Goal: Task Accomplishment & Management: Use online tool/utility

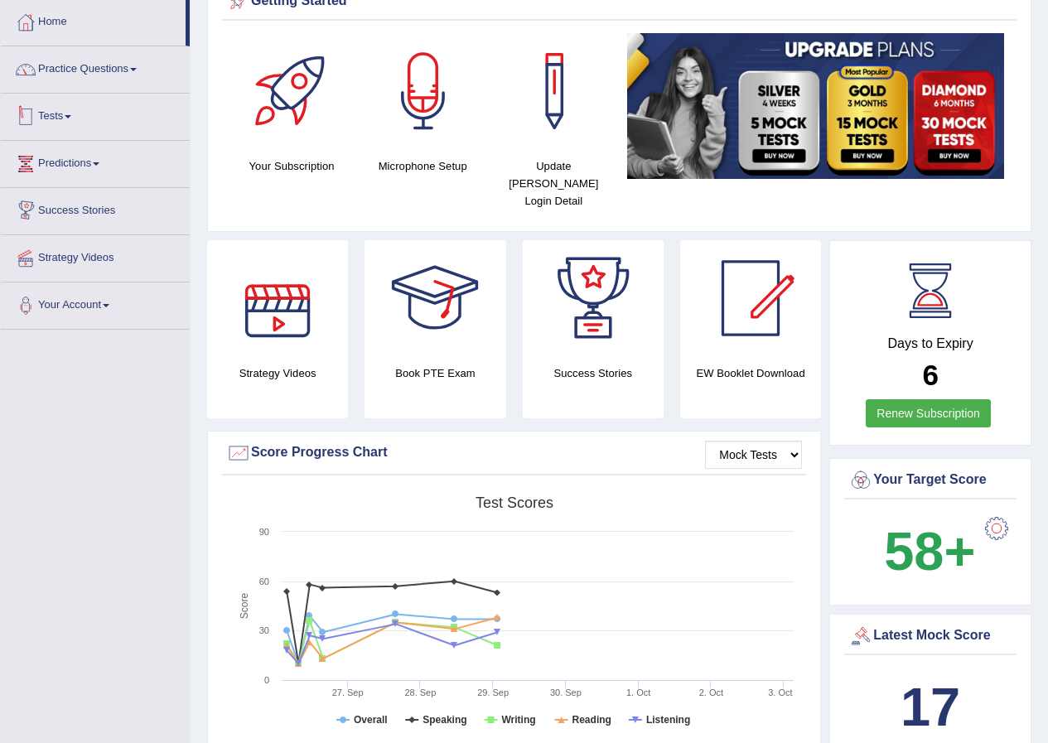
click at [71, 118] on span at bounding box center [68, 116] width 7 height 3
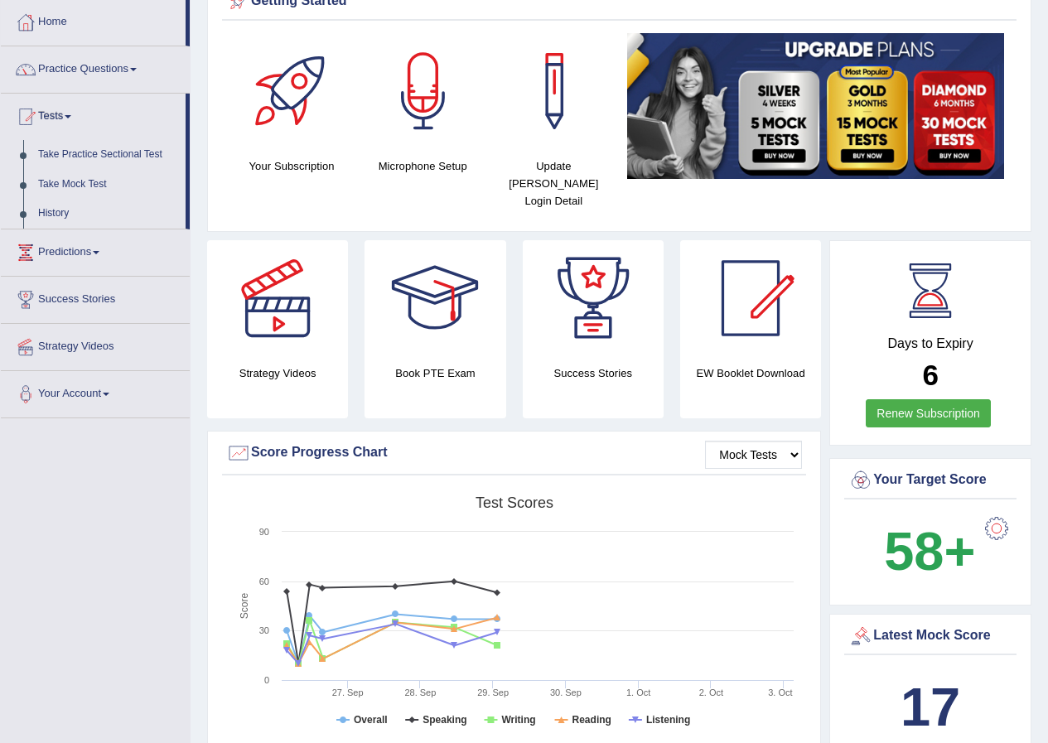
drag, startPoint x: 66, startPoint y: 213, endPoint x: 133, endPoint y: 215, distance: 67.2
click at [66, 214] on link "History" at bounding box center [108, 214] width 155 height 30
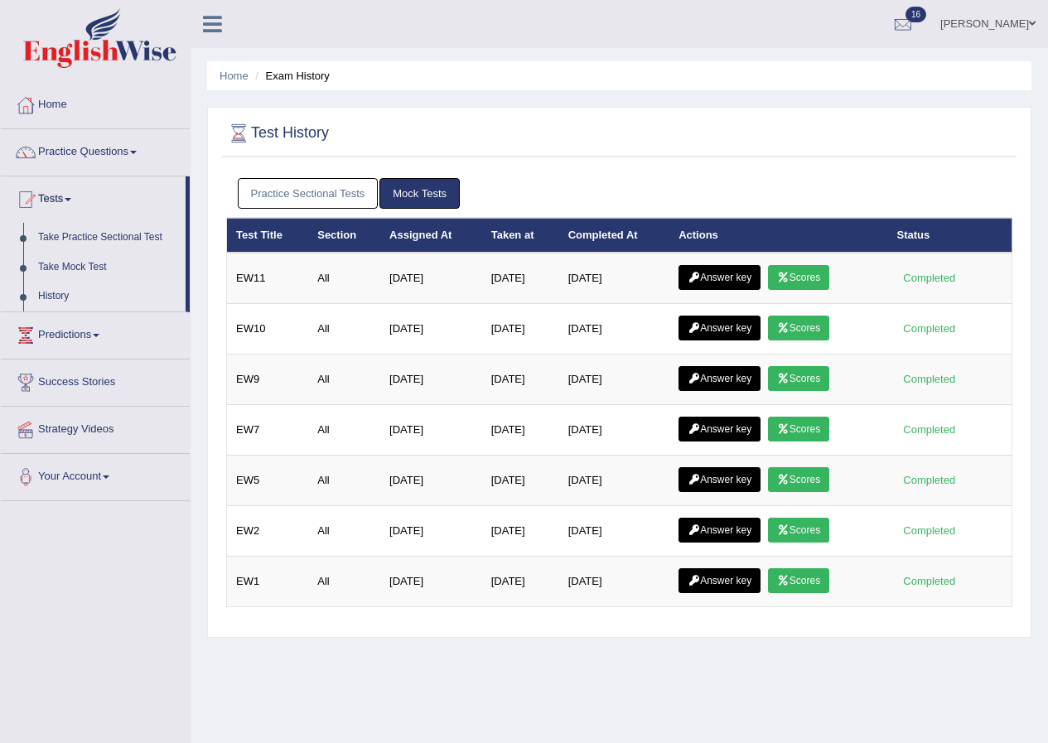
click at [327, 196] on link "Practice Sectional Tests" at bounding box center [308, 193] width 141 height 31
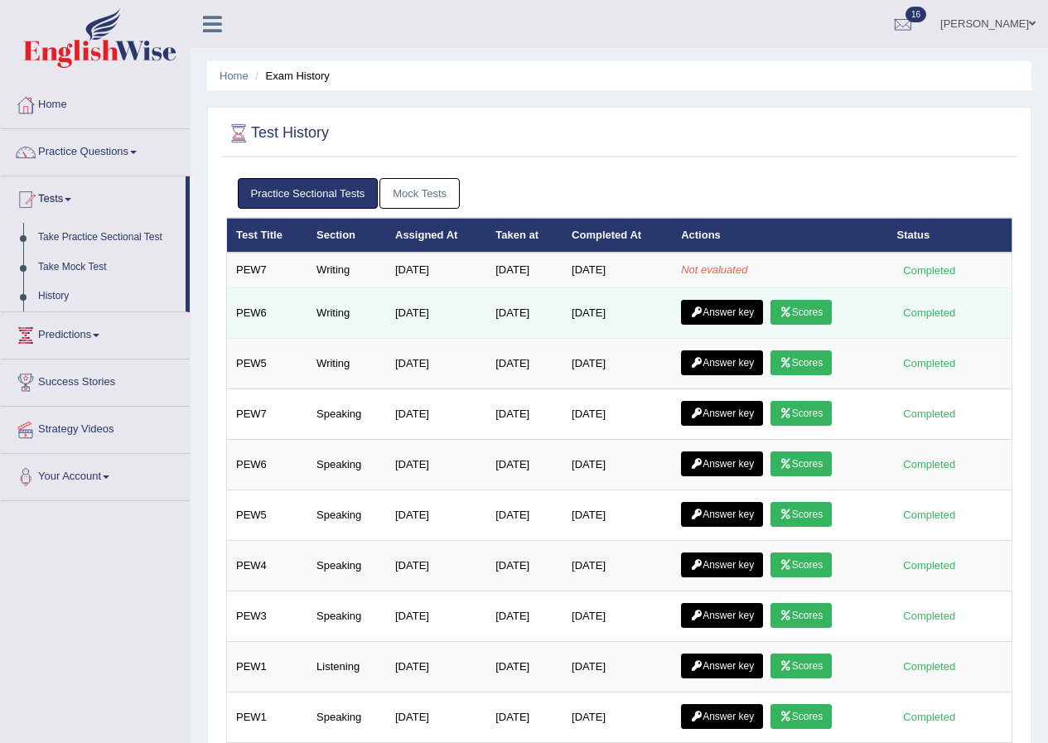
click at [800, 312] on link "Scores" at bounding box center [801, 312] width 61 height 25
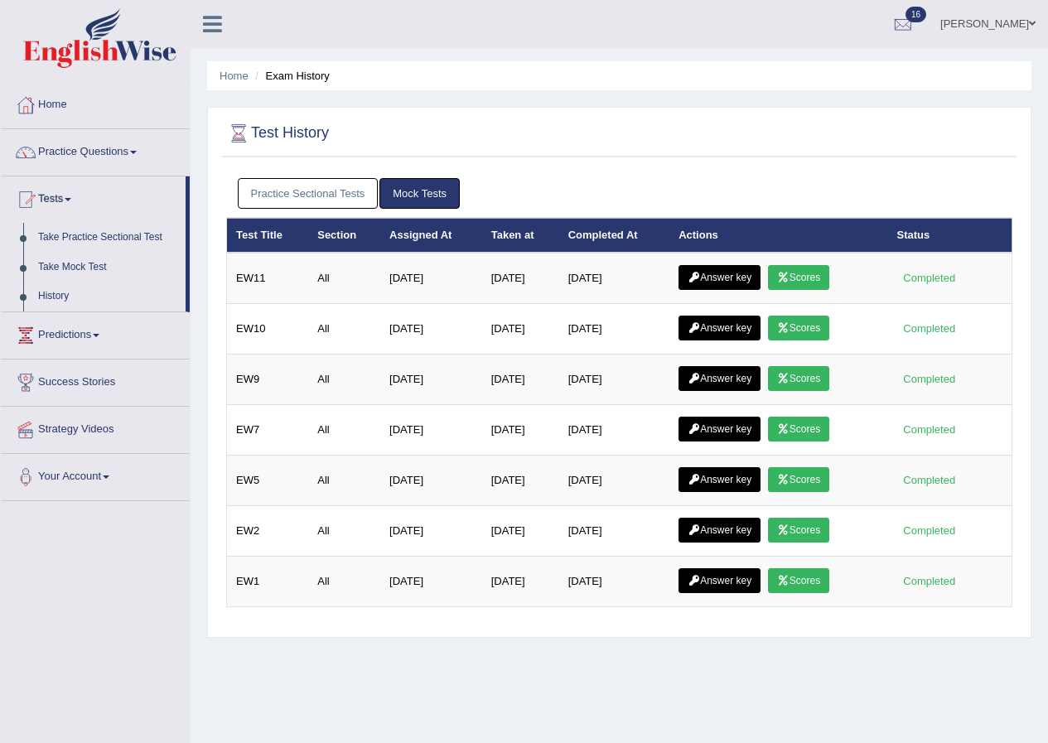
click at [346, 191] on link "Practice Sectional Tests" at bounding box center [308, 193] width 141 height 31
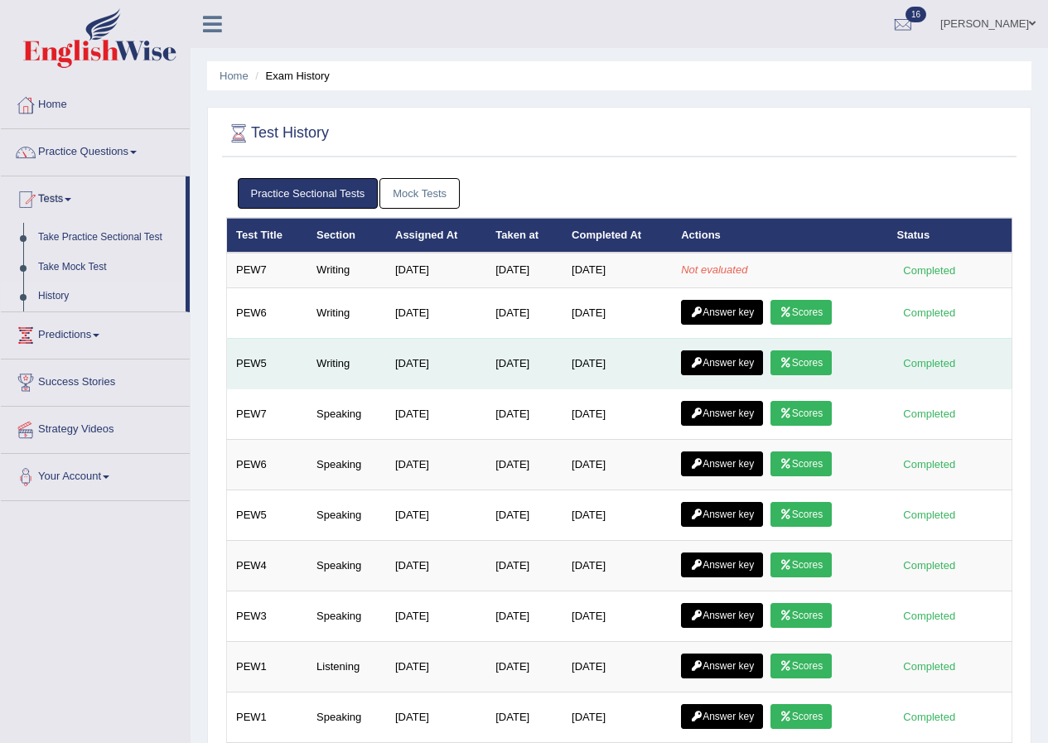
click at [809, 366] on link "Scores" at bounding box center [801, 363] width 61 height 25
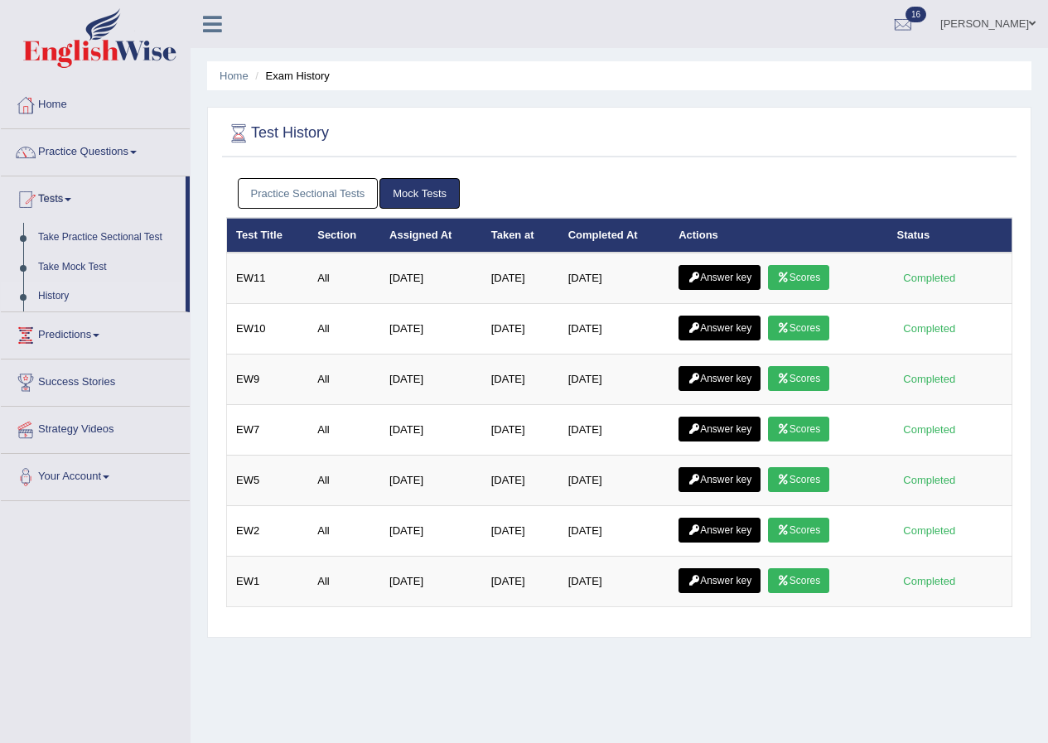
click at [293, 190] on link "Practice Sectional Tests" at bounding box center [308, 193] width 141 height 31
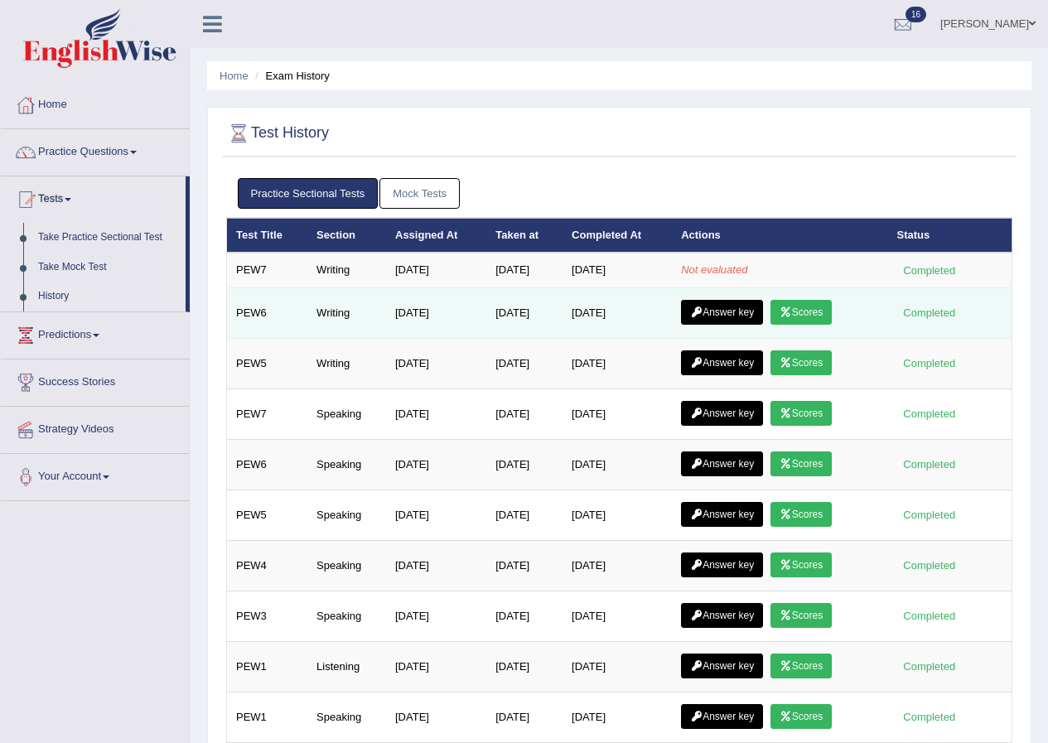
click at [808, 312] on link "Scores" at bounding box center [801, 312] width 61 height 25
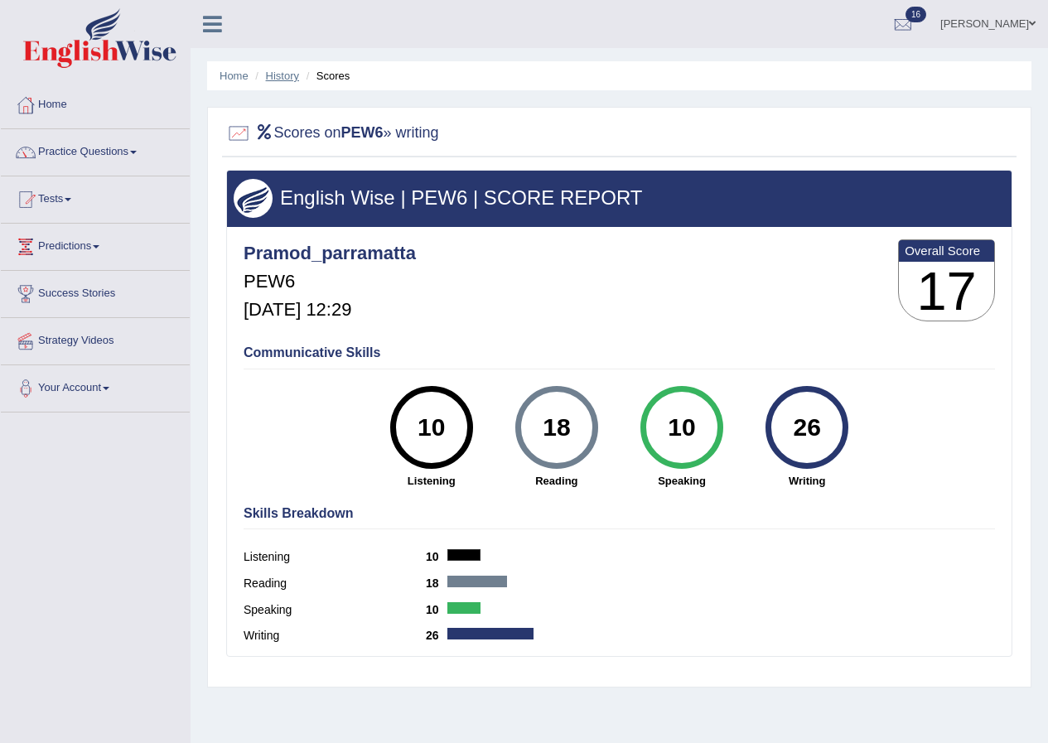
click at [288, 76] on link "History" at bounding box center [282, 76] width 33 height 12
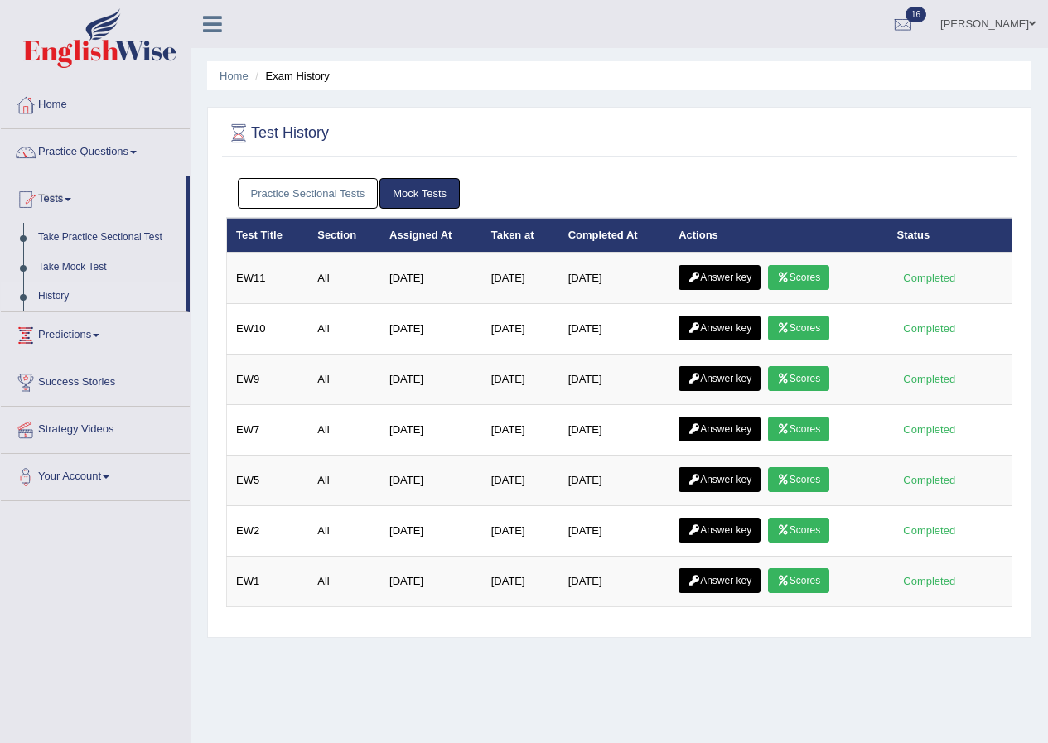
click at [332, 187] on link "Practice Sectional Tests" at bounding box center [308, 193] width 141 height 31
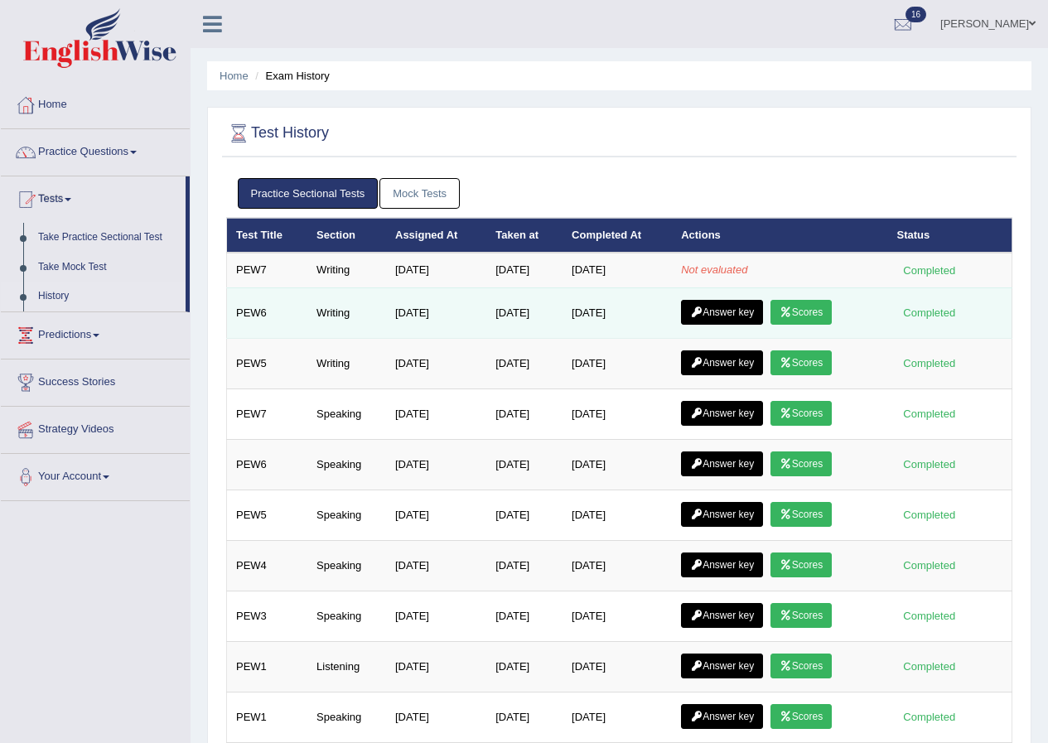
click at [738, 314] on link "Answer key" at bounding box center [722, 312] width 82 height 25
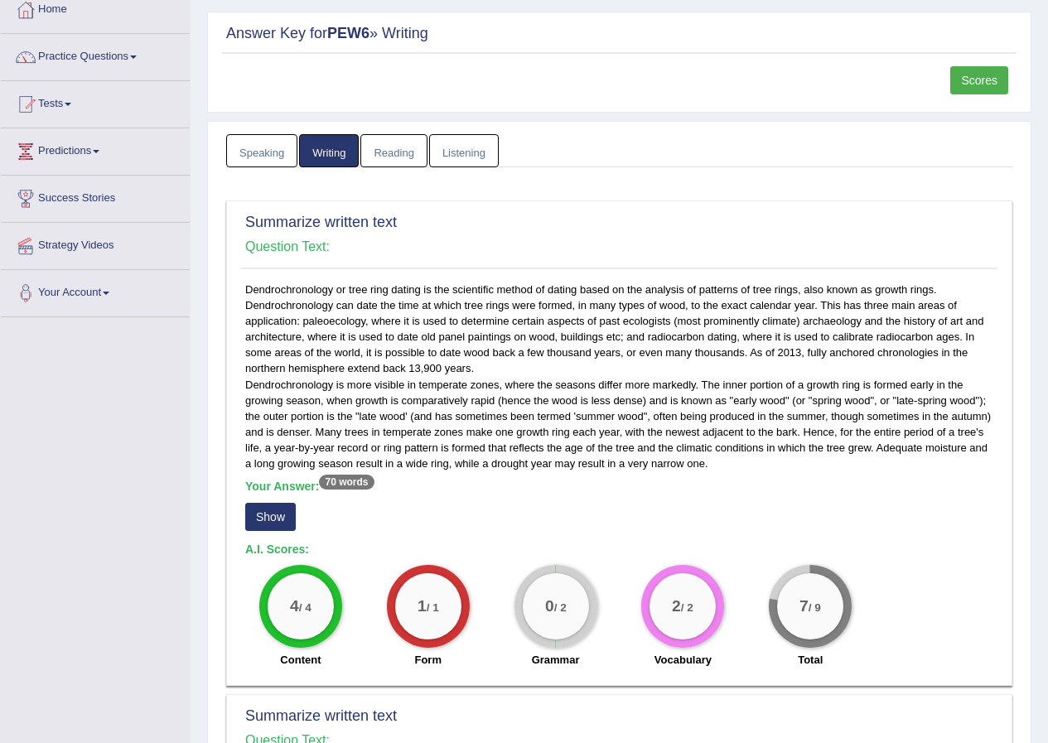
scroll to position [249, 0]
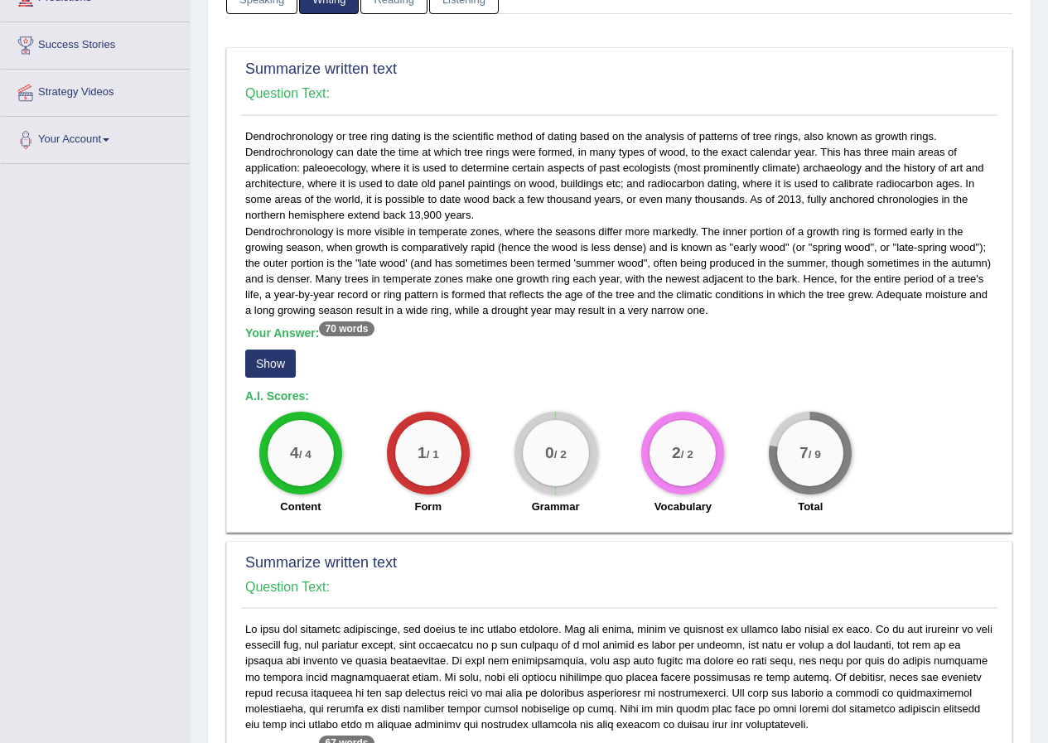
click at [260, 358] on button "Show" at bounding box center [270, 364] width 51 height 28
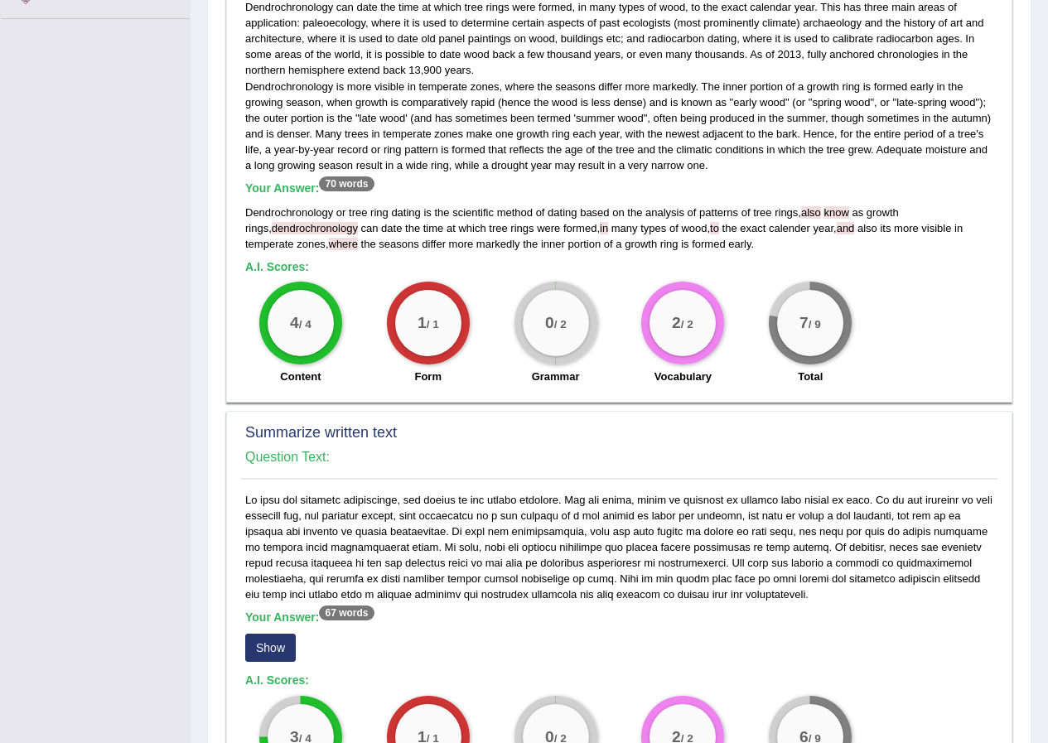
scroll to position [580, 0]
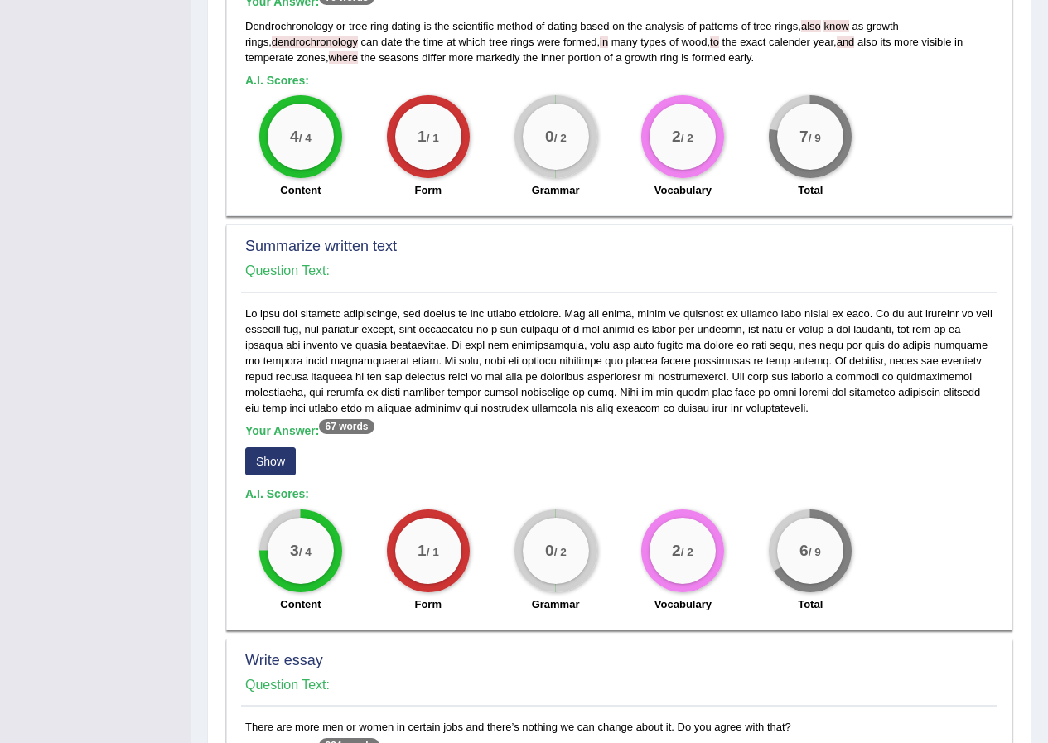
drag, startPoint x: 281, startPoint y: 462, endPoint x: 344, endPoint y: 481, distance: 65.8
click at [283, 462] on button "Show" at bounding box center [270, 461] width 51 height 28
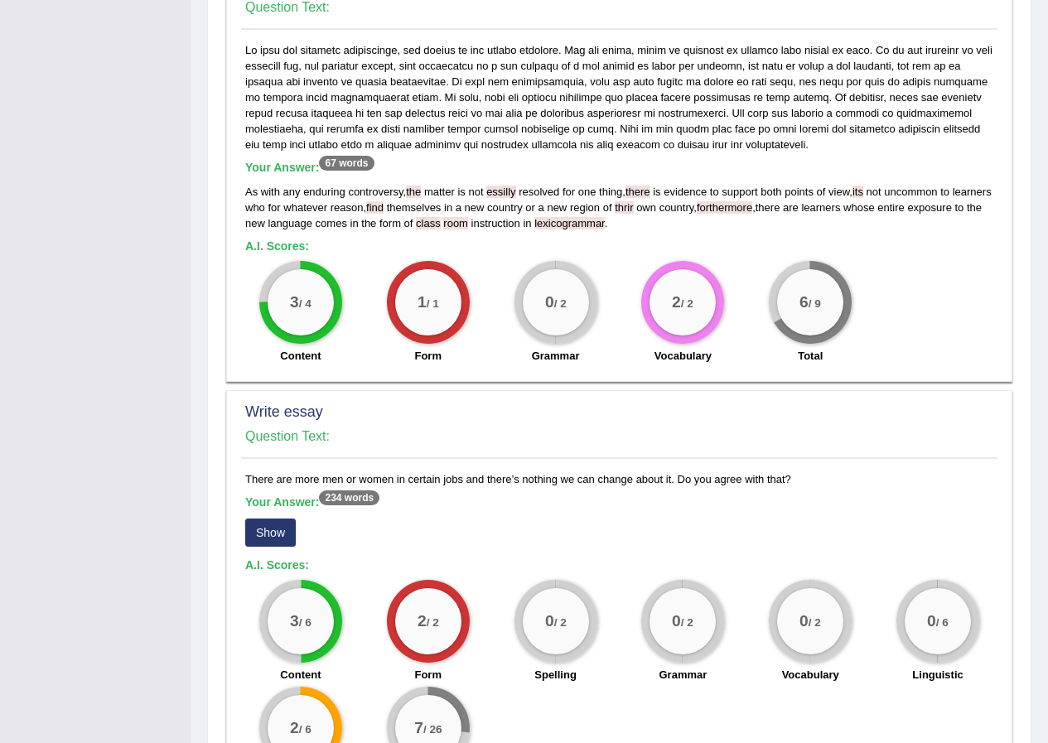
scroll to position [985, 0]
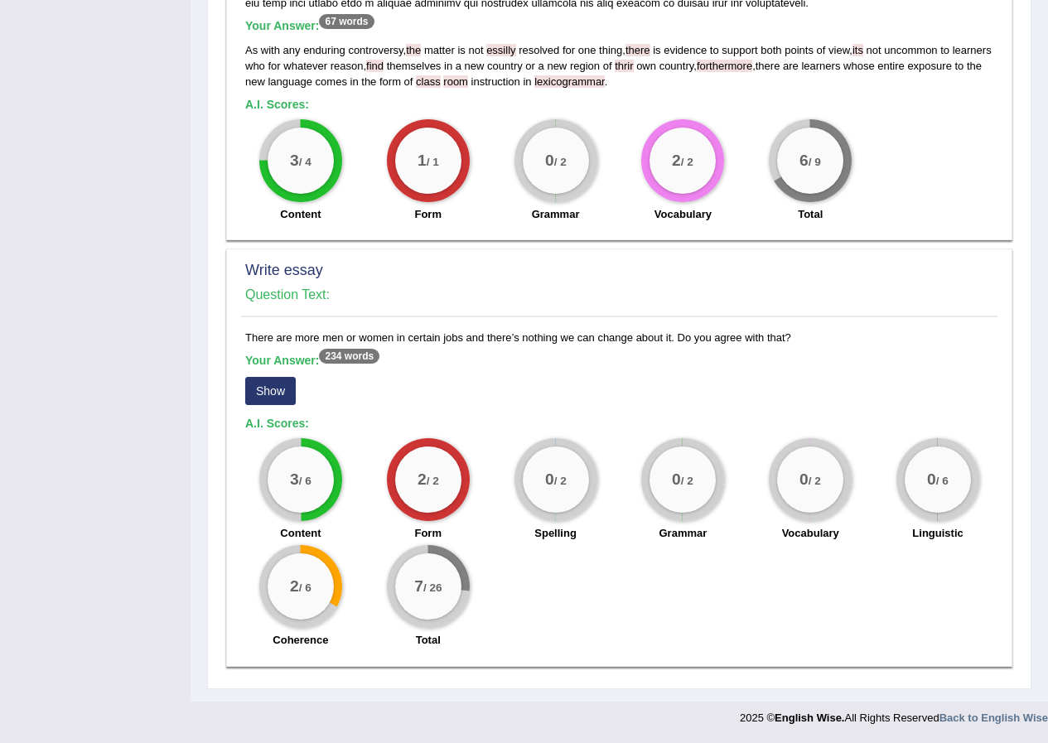
click at [276, 389] on button "Show" at bounding box center [270, 391] width 51 height 28
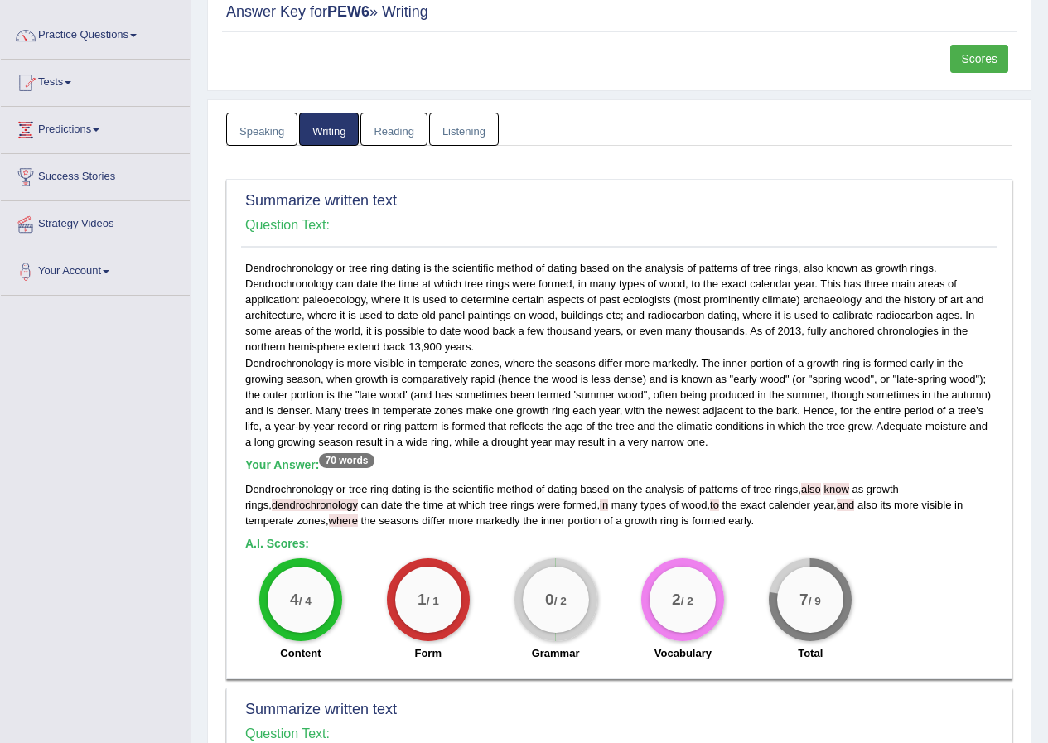
scroll to position [0, 0]
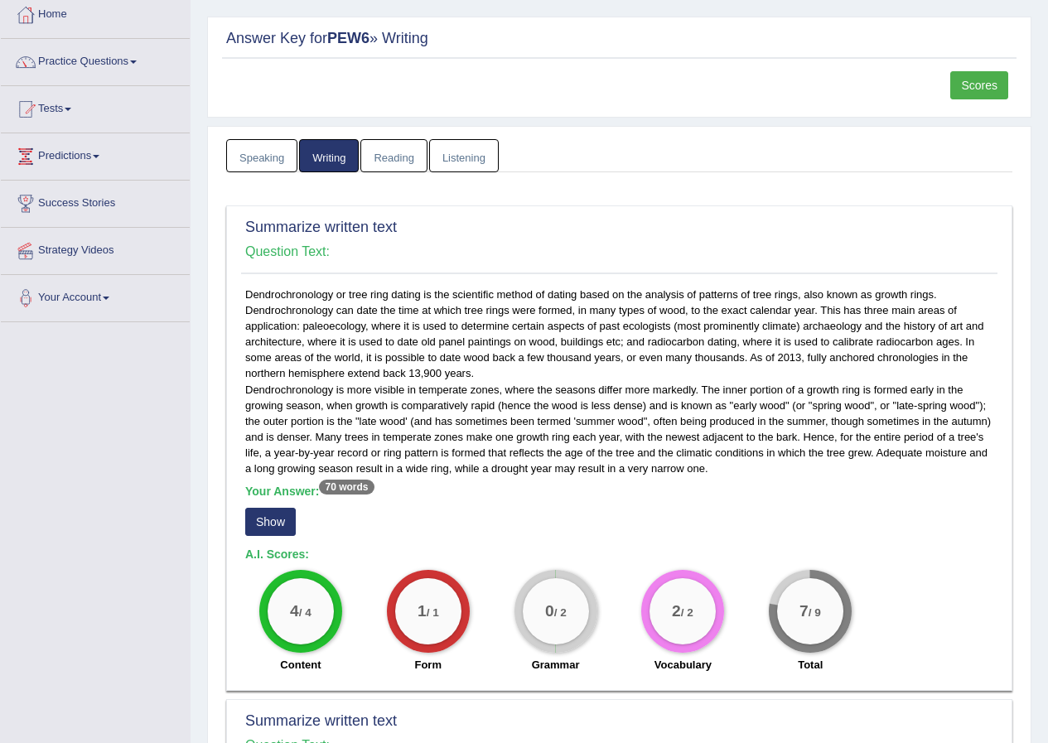
scroll to position [83, 0]
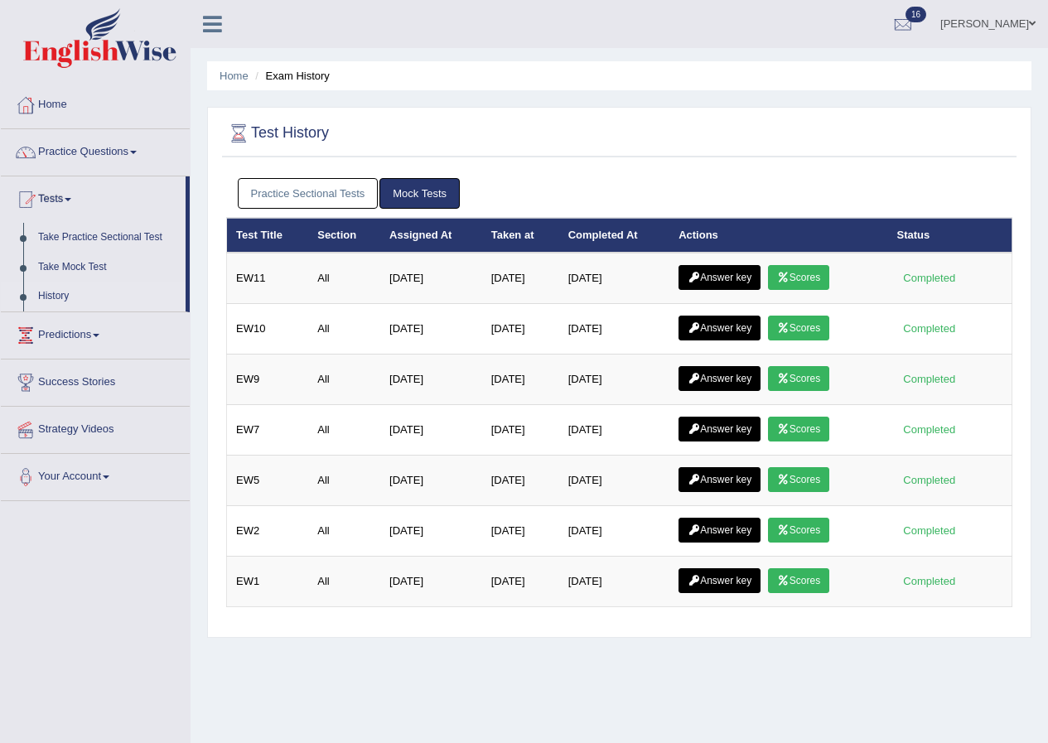
click at [310, 193] on link "Practice Sectional Tests" at bounding box center [308, 193] width 141 height 31
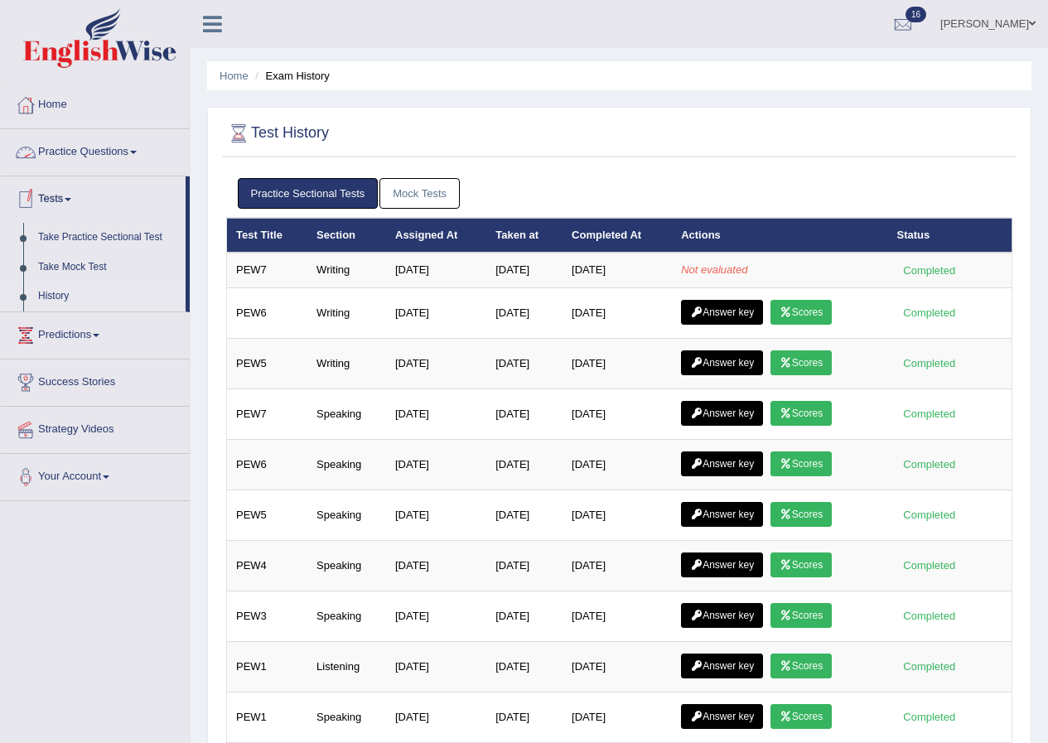
click at [137, 151] on span at bounding box center [133, 152] width 7 height 3
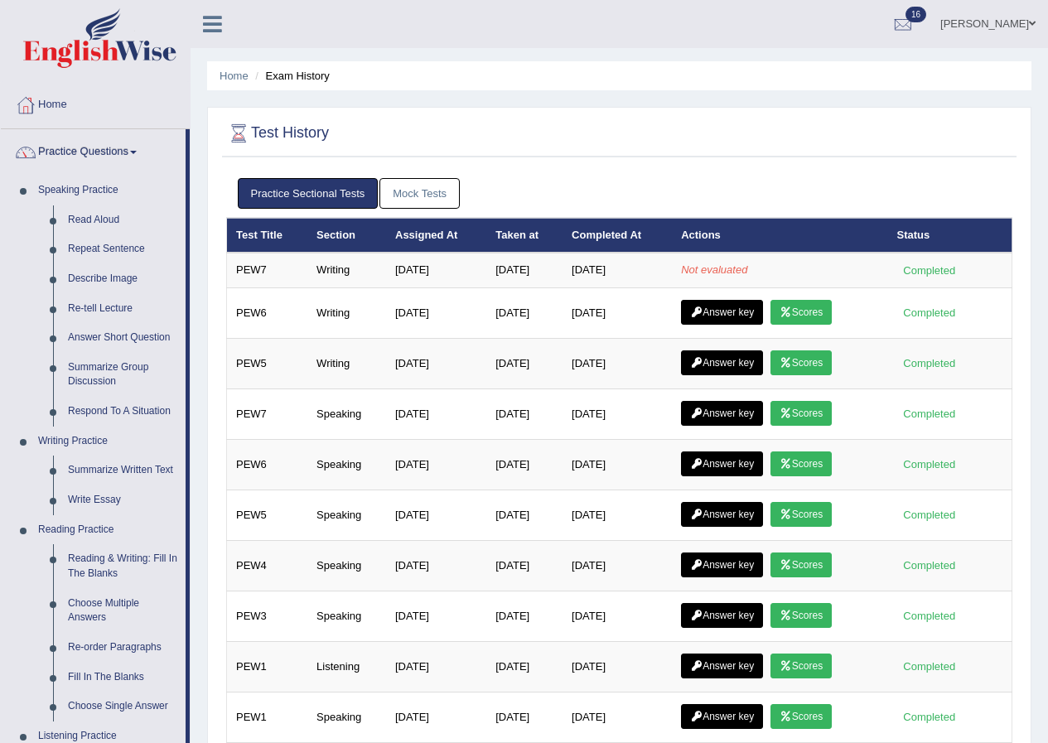
click at [137, 152] on span at bounding box center [133, 152] width 7 height 3
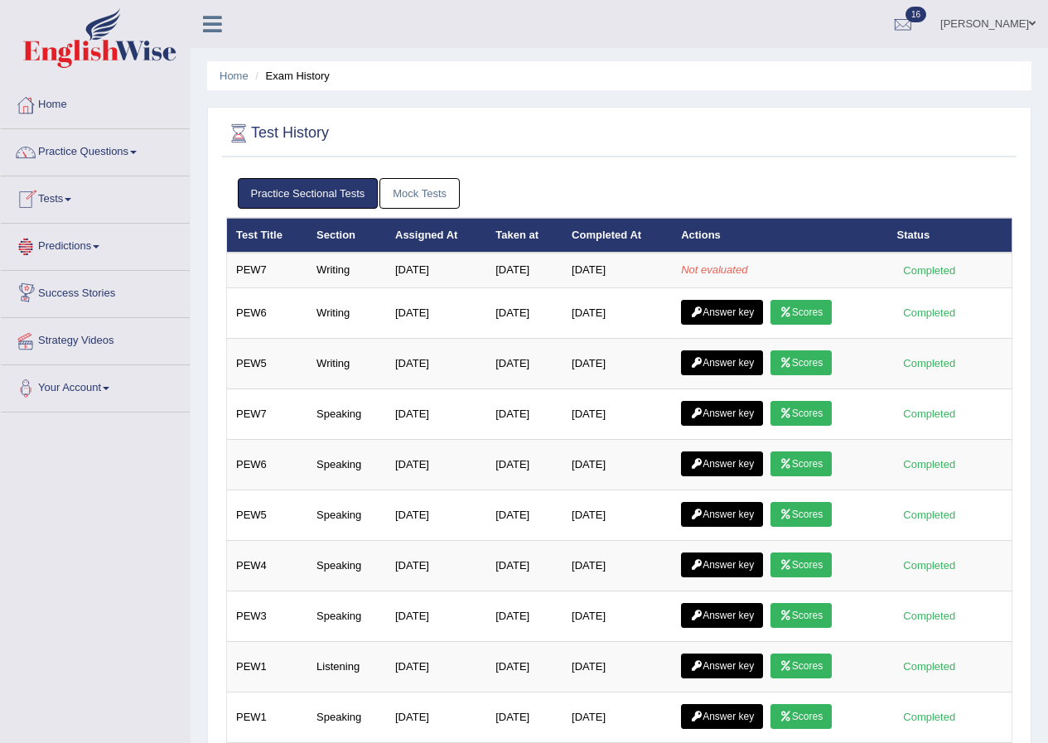
click at [73, 196] on link "Tests" at bounding box center [95, 196] width 189 height 41
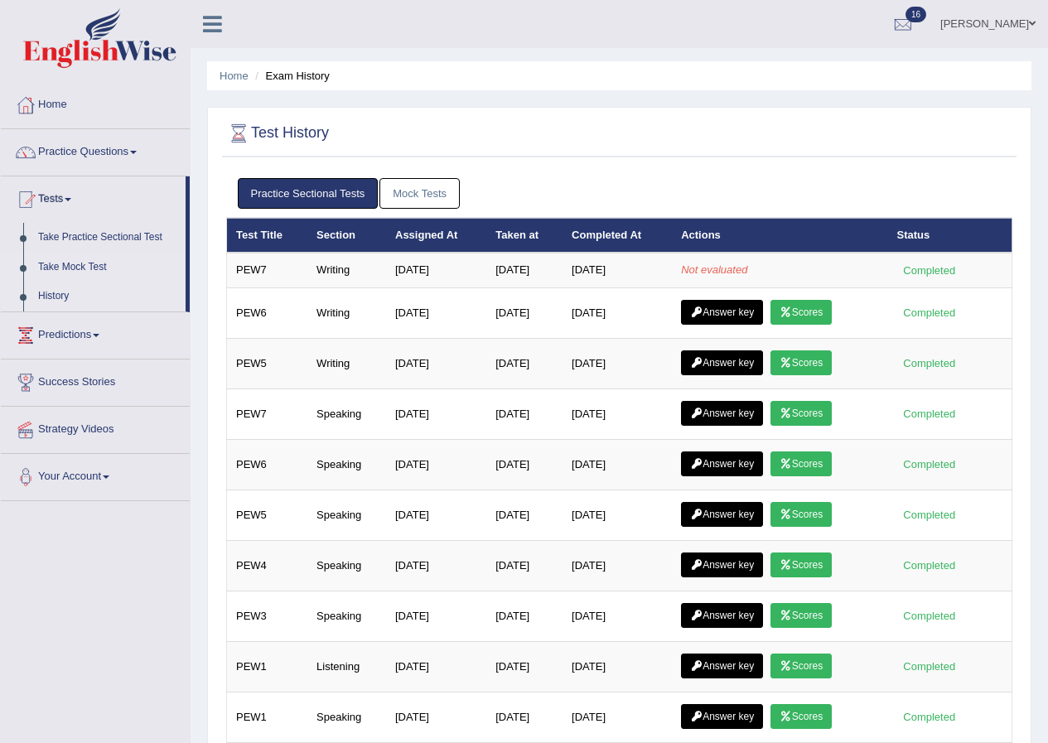
click at [102, 267] on link "Take Mock Test" at bounding box center [108, 268] width 155 height 30
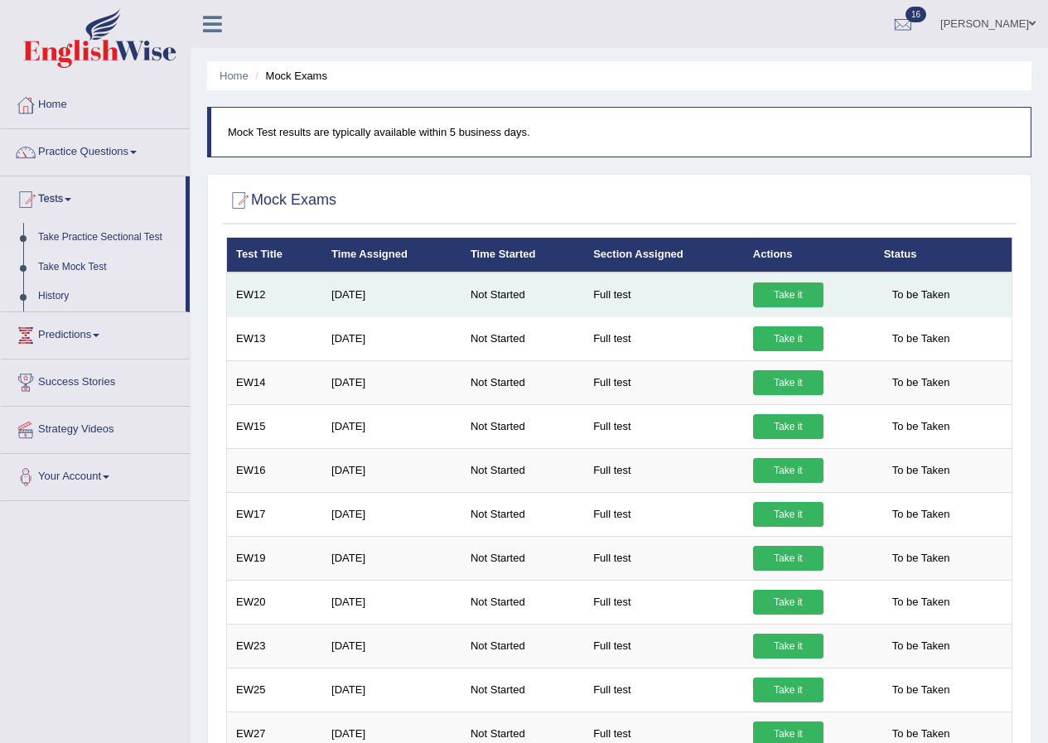
click at [790, 291] on link "Take it" at bounding box center [788, 295] width 70 height 25
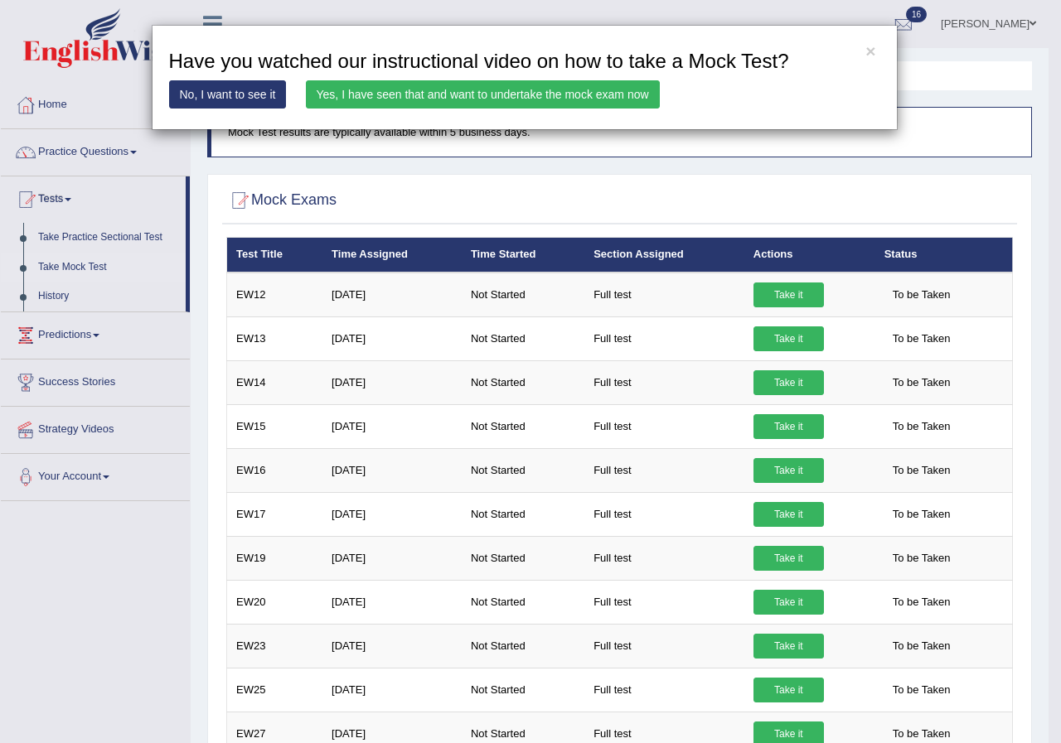
click at [599, 94] on link "Yes, I have seen that and want to undertake the mock exam now" at bounding box center [483, 94] width 354 height 28
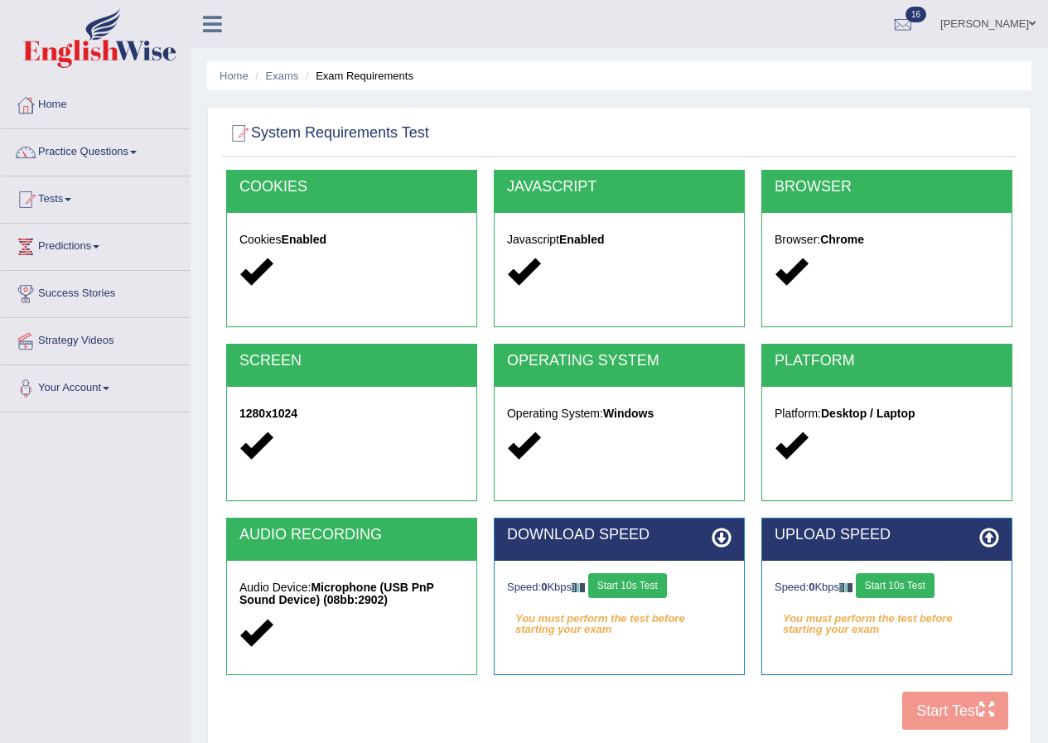
click at [726, 538] on icon at bounding box center [722, 538] width 20 height 20
drag, startPoint x: 631, startPoint y: 584, endPoint x: 741, endPoint y: 587, distance: 110.3
click at [639, 586] on button "Start 10s Test" at bounding box center [627, 585] width 79 height 25
click at [913, 582] on div "Speed: 0 Kbps Start 10s Test" at bounding box center [887, 587] width 225 height 29
click at [912, 586] on button "Start 10s Test" at bounding box center [895, 585] width 79 height 25
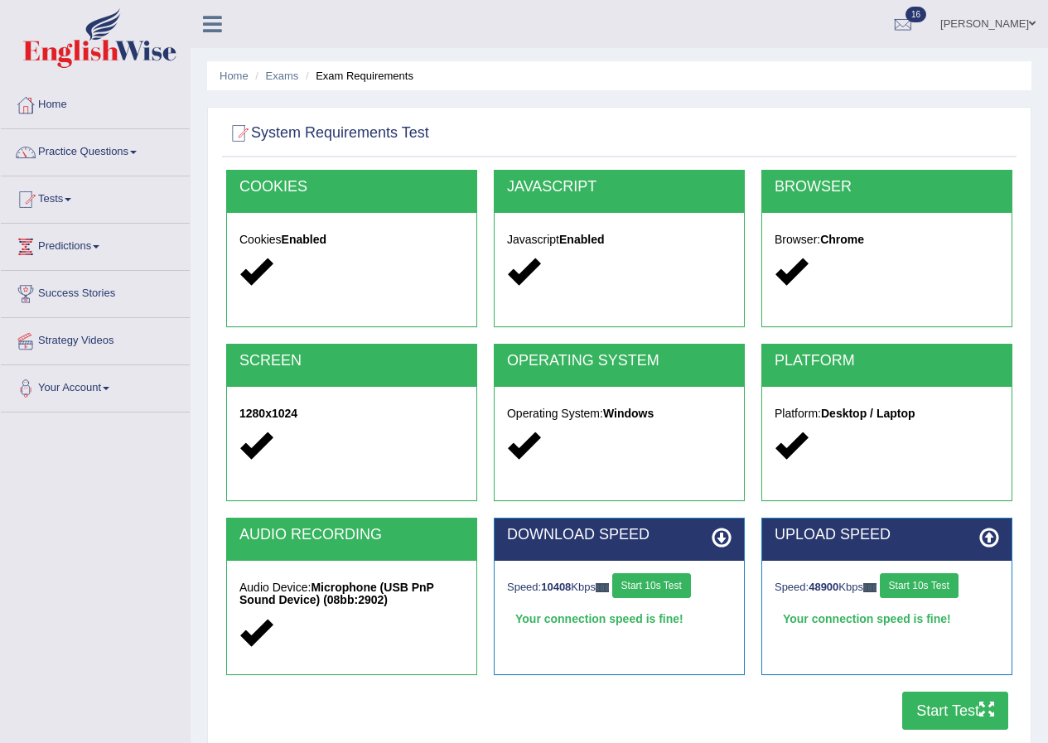
click at [977, 708] on button "Start Test" at bounding box center [955, 711] width 106 height 38
